Goal: Information Seeking & Learning: Learn about a topic

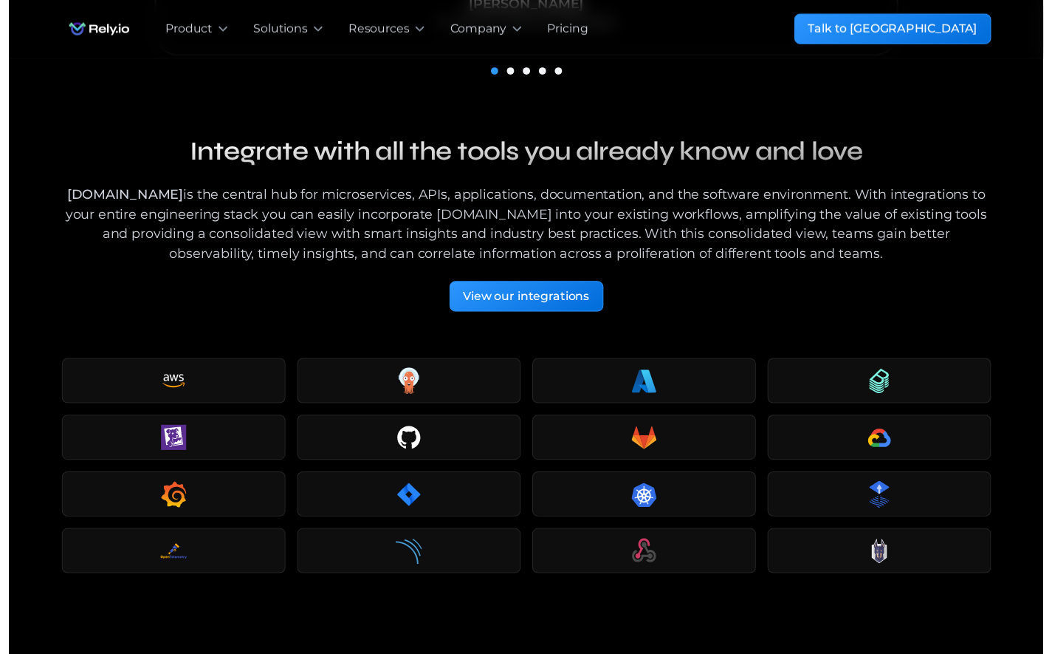
scroll to position [1201, 0]
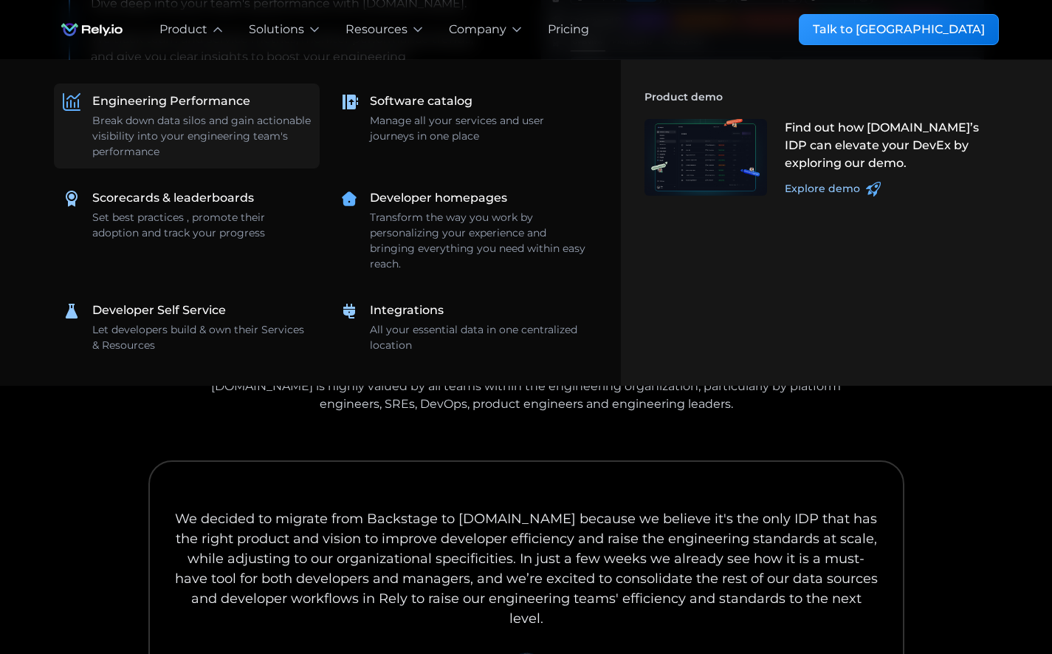
click at [164, 84] on link "Engineering Performance Break down data silos and gain actionable visibility in…" at bounding box center [187, 125] width 266 height 85
click at [164, 102] on div "Engineering Performance" at bounding box center [171, 101] width 158 height 18
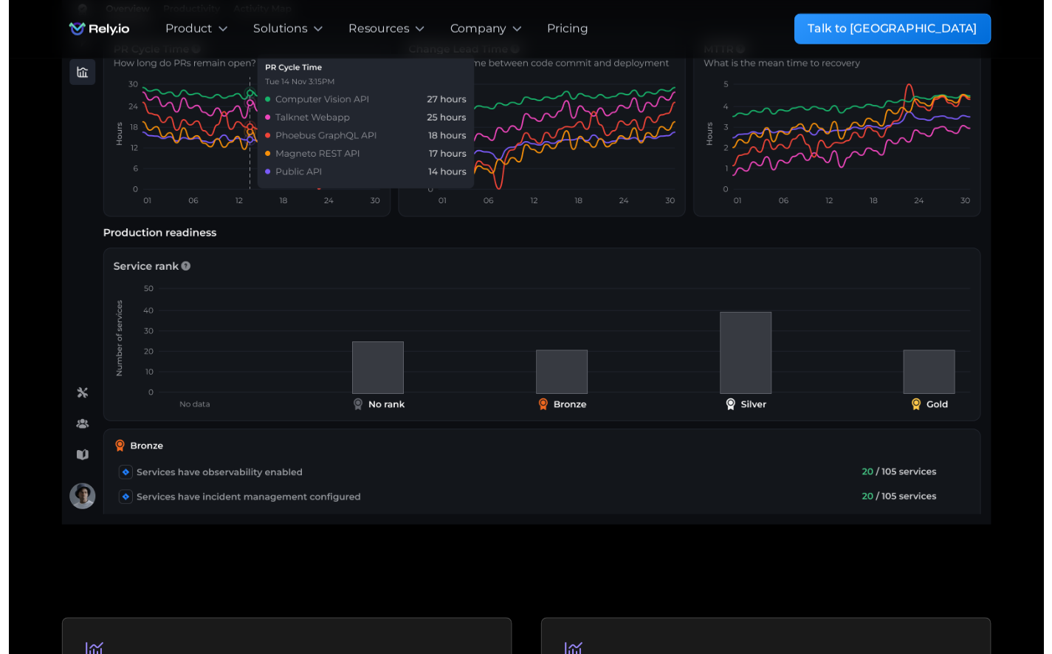
scroll to position [490, 0]
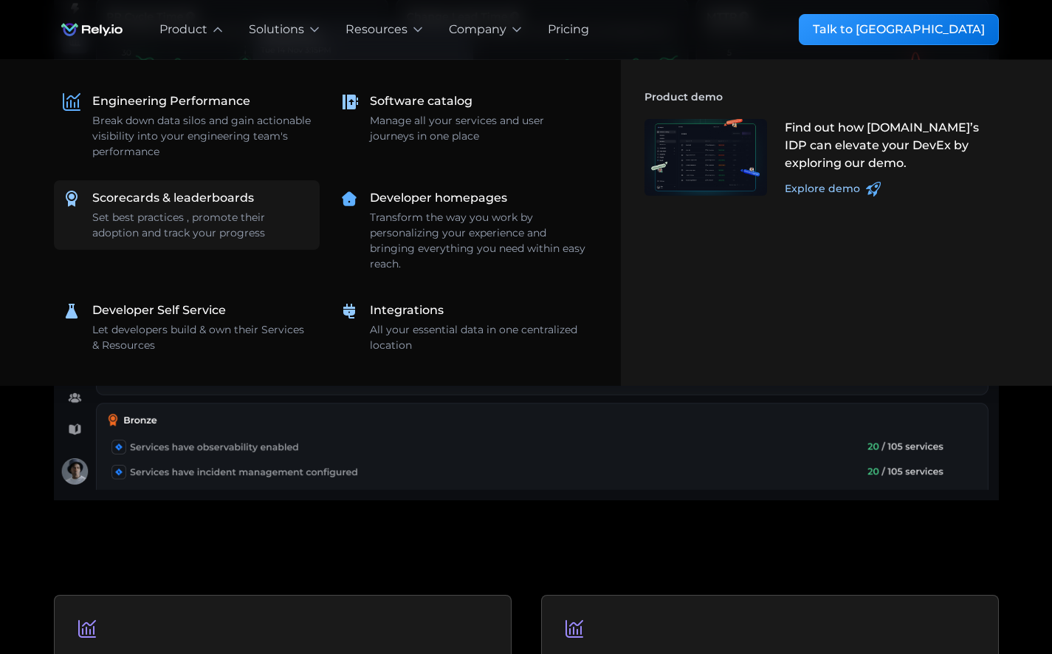
click at [201, 196] on div "Scorecards & leaderboards" at bounding box center [173, 198] width 162 height 18
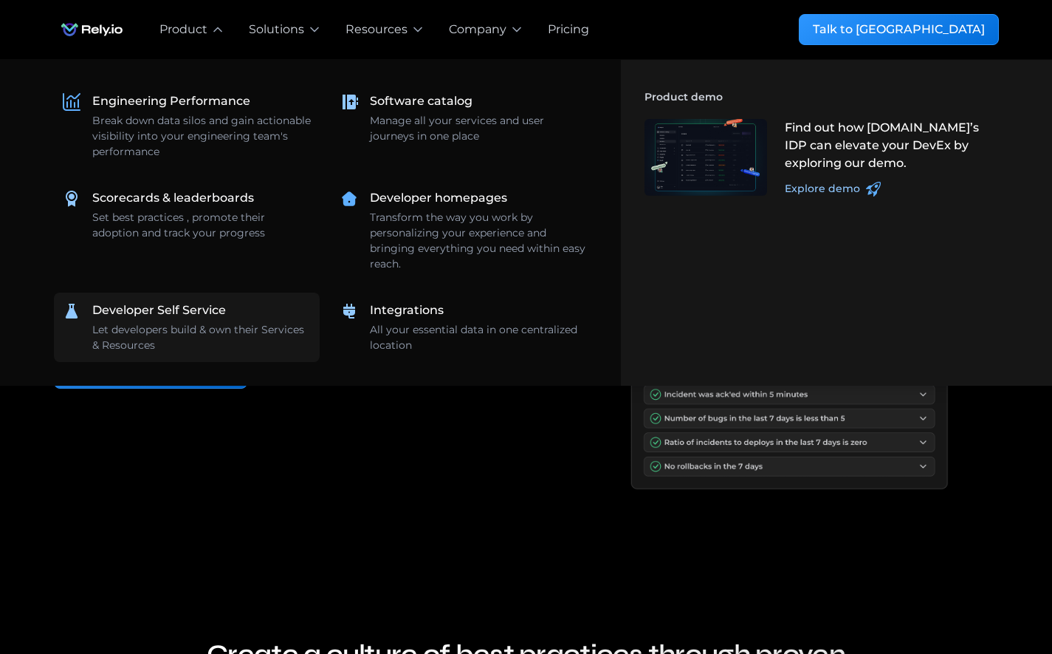
click at [189, 325] on div "Let developers build & own their Services & Resources" at bounding box center [201, 337] width 219 height 31
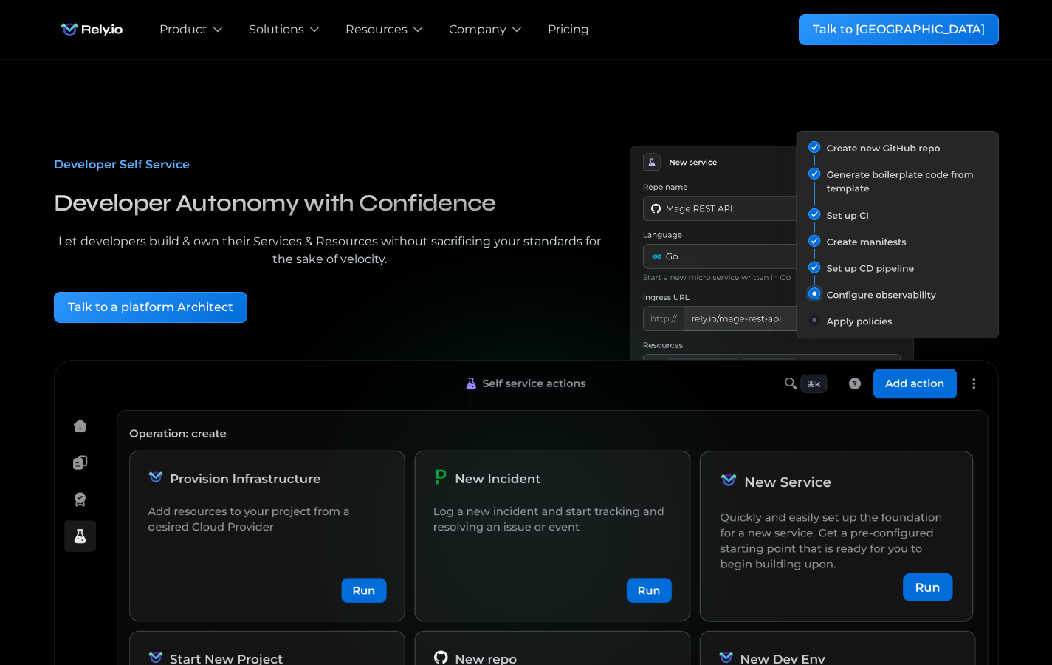
click at [937, 5] on nav "**********" at bounding box center [574, 29] width 852 height 59
click at [938, 24] on div "Talk to [GEOGRAPHIC_DATA]" at bounding box center [899, 30] width 172 height 18
